Goal: Information Seeking & Learning: Learn about a topic

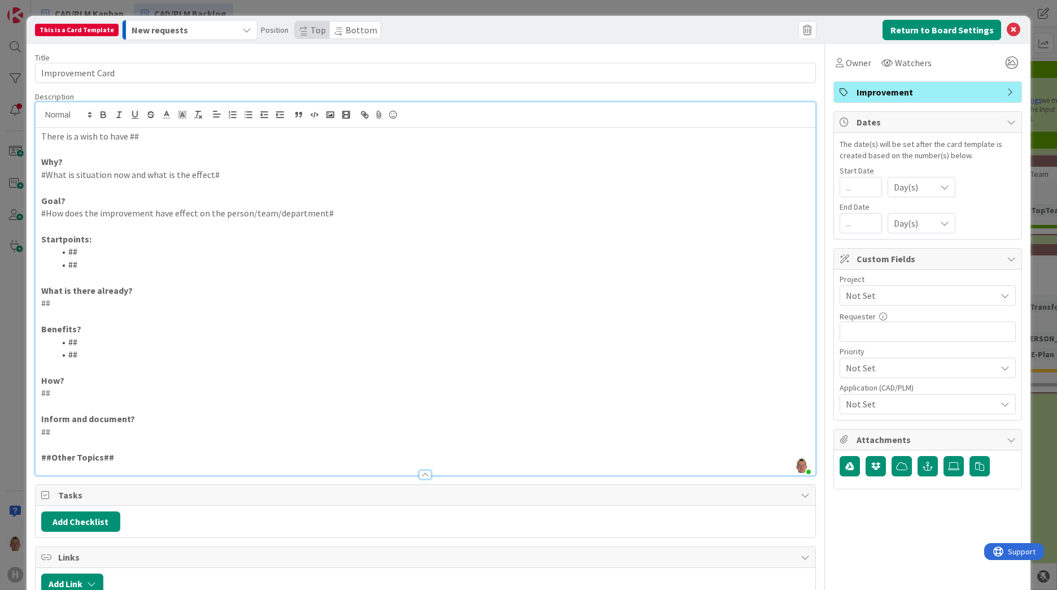
click at [72, 250] on li "##" at bounding box center [432, 251] width 755 height 13
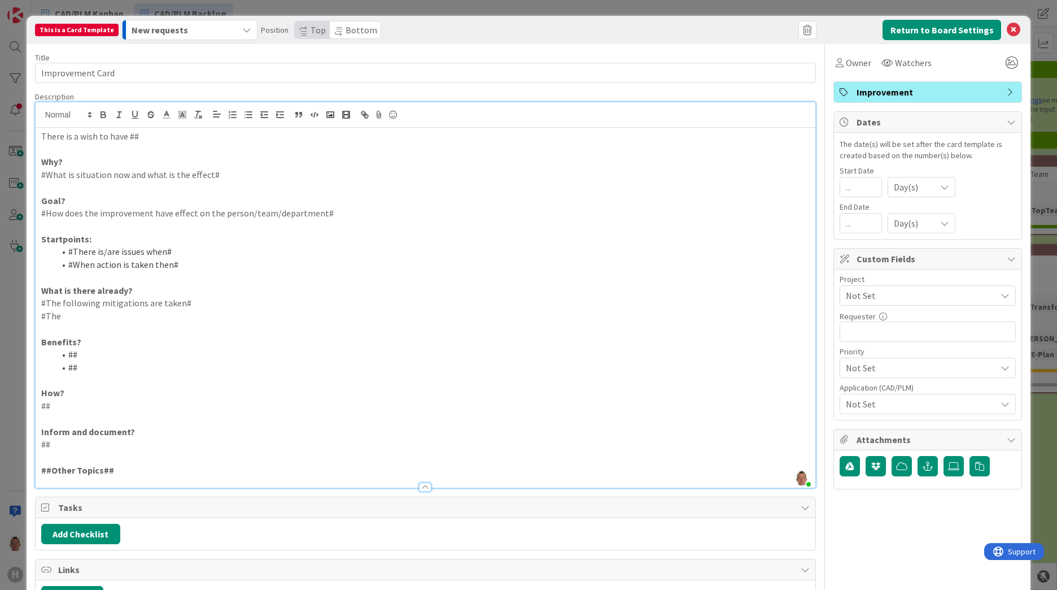
click at [158, 315] on p "#The" at bounding box center [425, 315] width 769 height 13
drag, startPoint x: 1044, startPoint y: 275, endPoint x: 736, endPoint y: 268, distance: 308.4
click at [723, 260] on li "#When action is taken then#" at bounding box center [432, 264] width 755 height 13
click at [61, 236] on strong "Startpoints:" at bounding box center [66, 238] width 50 height 11
click at [91, 341] on p "Benefits?" at bounding box center [425, 341] width 769 height 13
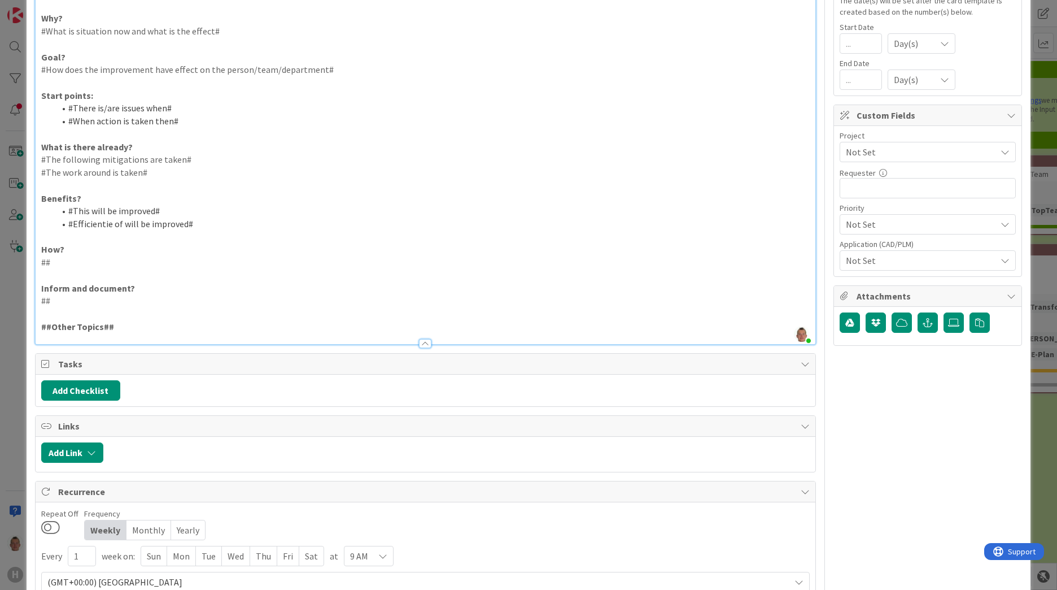
scroll to position [113, 0]
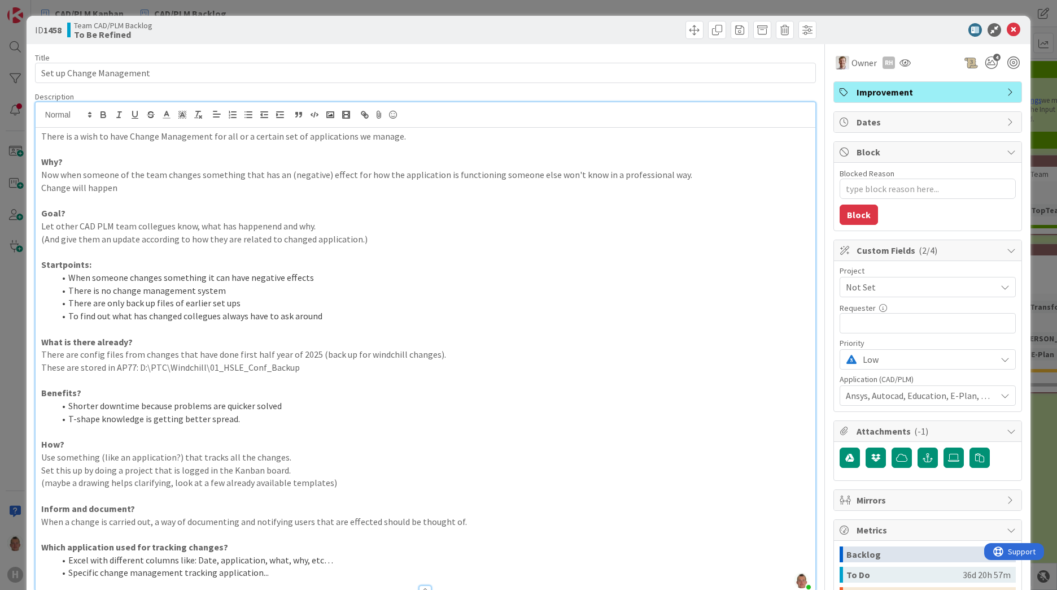
click at [261, 230] on p "Let other CAD PLM team collegues know, what has happenend and why." at bounding box center [425, 226] width 769 height 13
click at [152, 226] on p "Let other CAD PLM team collegues know, what has happened and why." at bounding box center [425, 226] width 769 height 13
click at [207, 317] on li "To find out what has changed collogues always have to ask around" at bounding box center [432, 315] width 755 height 13
click at [161, 226] on p "Let other CAD PLM team colleagues know, what has happened and why." at bounding box center [425, 226] width 769 height 13
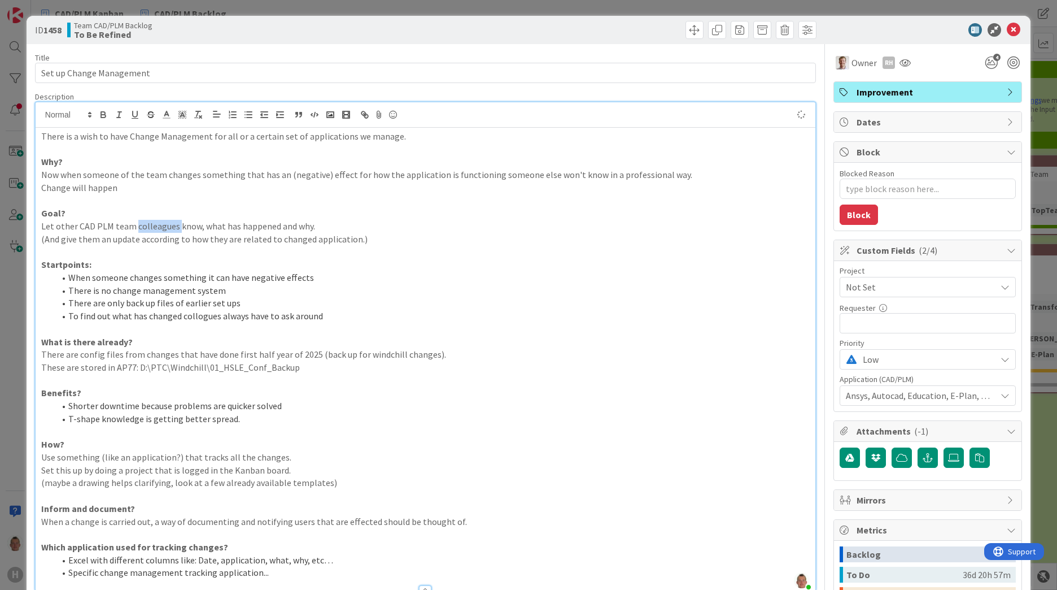
copy p "colleagues"
click at [203, 315] on li "To find out what has changed collogues always have to ask around" at bounding box center [432, 315] width 755 height 13
click at [329, 291] on li "There is no change management system" at bounding box center [432, 290] width 755 height 13
type textarea "x"
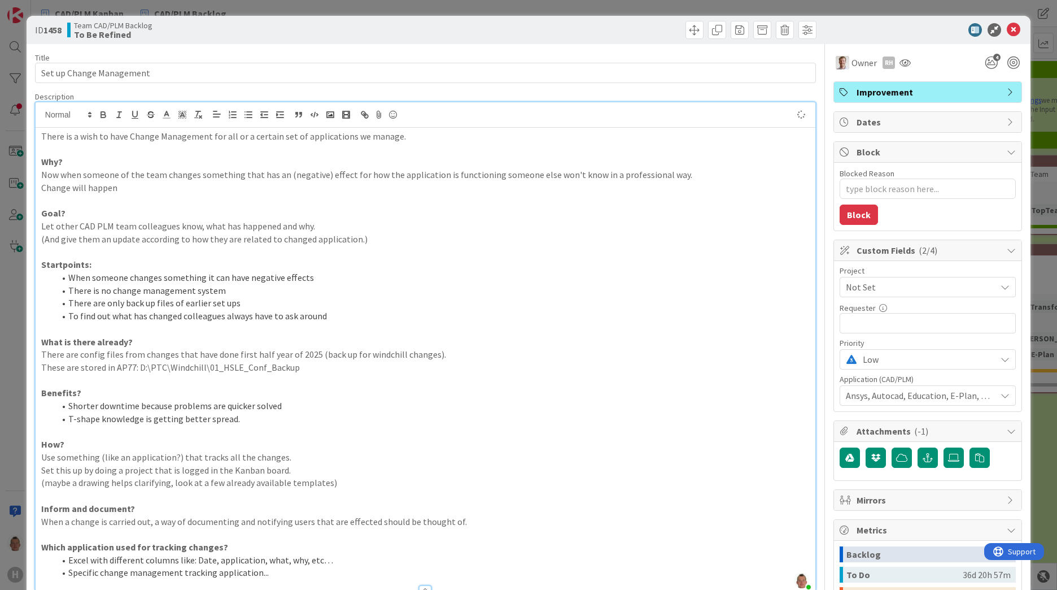
click at [75, 264] on strong "Startpoints:" at bounding box center [66, 264] width 50 height 11
